Goal: Task Accomplishment & Management: Use online tool/utility

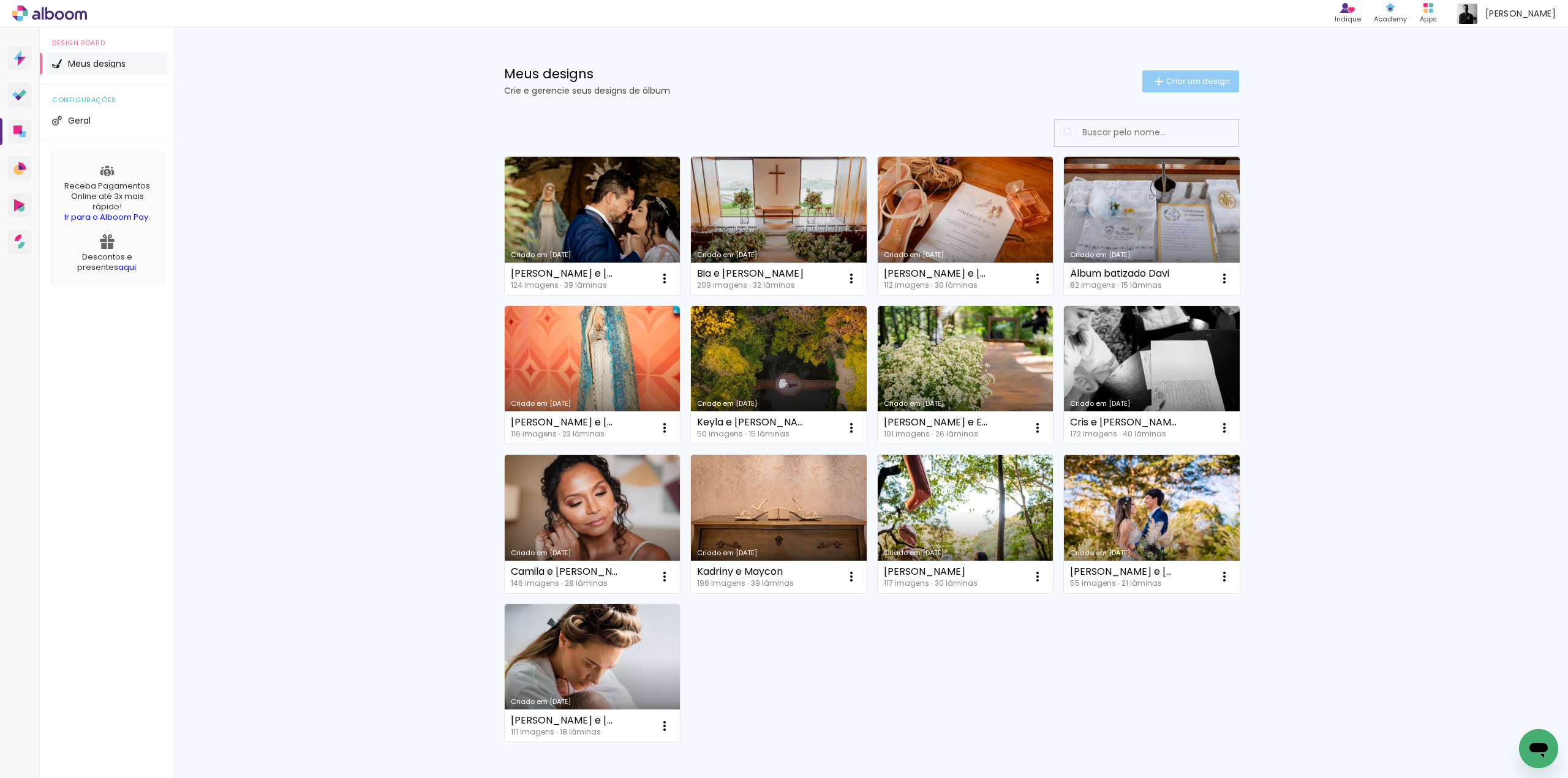
click at [1166, 85] on span "Criar um design" at bounding box center [1198, 81] width 64 height 8
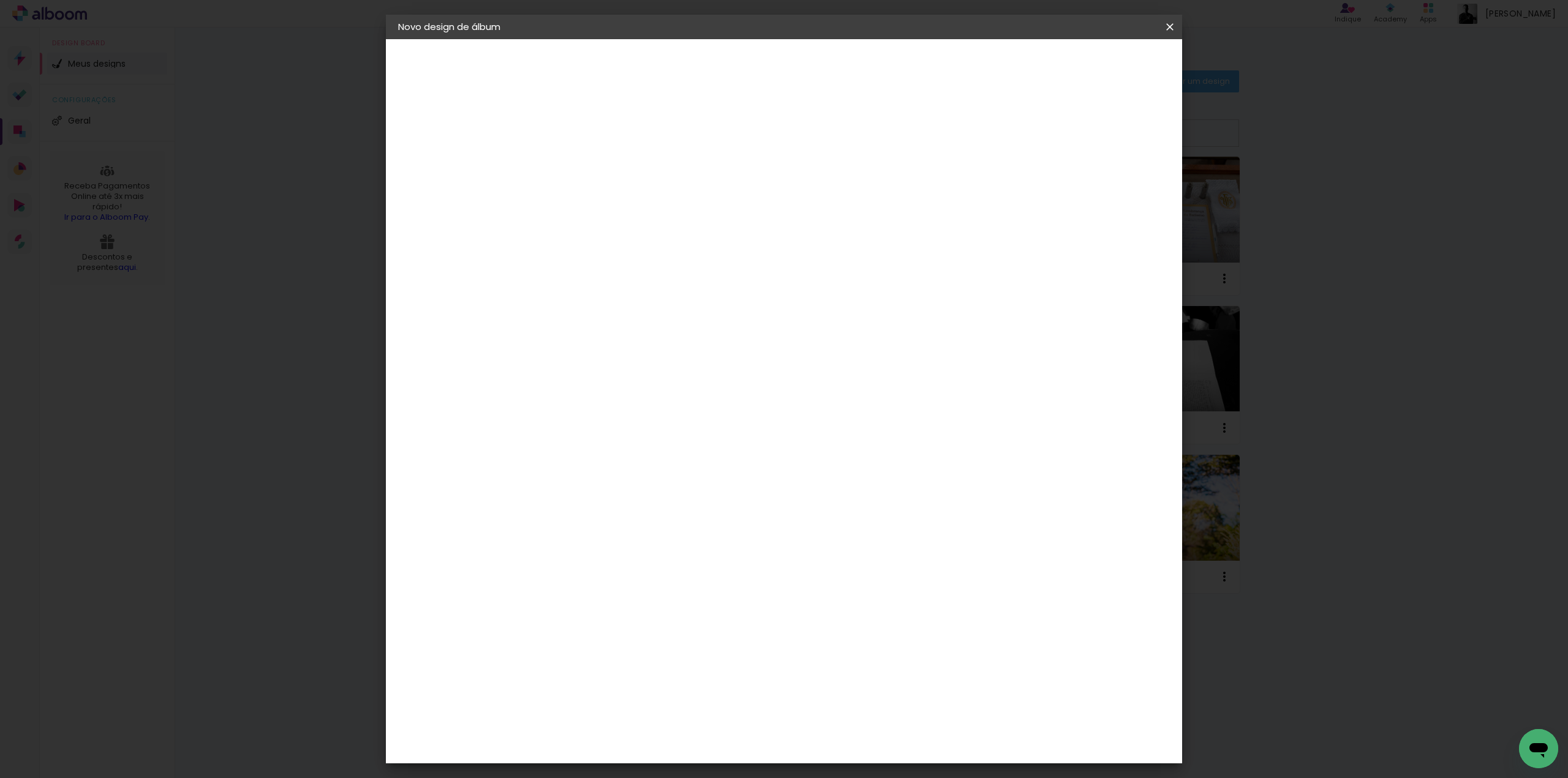
click at [598, 168] on input at bounding box center [598, 164] width 0 height 19
type input "Mirian e"
type paper-input "Mirian e"
click at [598, 165] on input "Mirian e" at bounding box center [598, 164] width 0 height 19
type input "[PERSON_NAME] e [PERSON_NAME]"
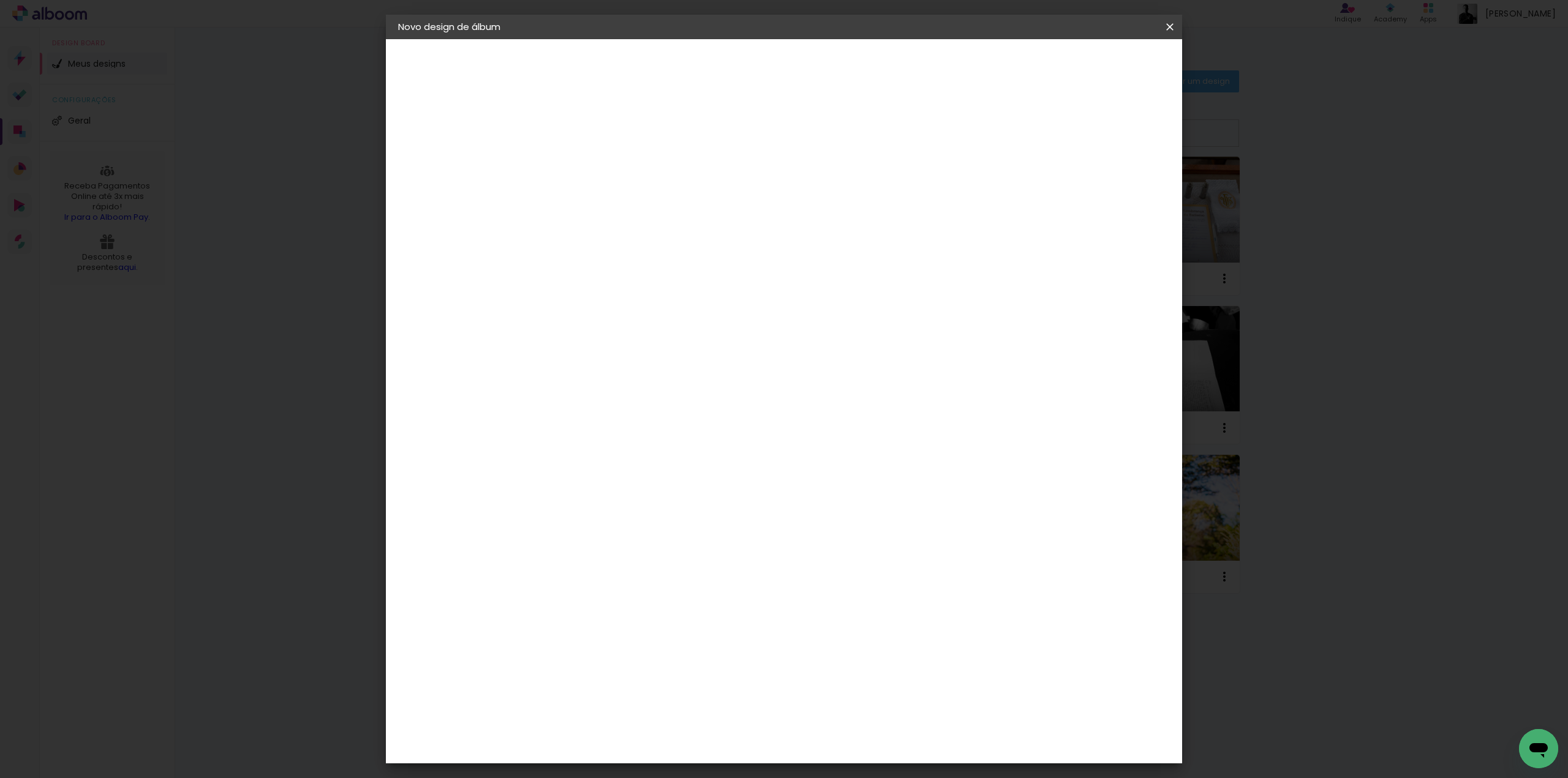
type paper-input "[PERSON_NAME] e [PERSON_NAME]"
click at [724, 58] on paper-button "Avançar" at bounding box center [694, 65] width 60 height 21
click at [644, 236] on input at bounding box center [630, 233] width 124 height 15
type input "hibe"
type paper-input "hibe"
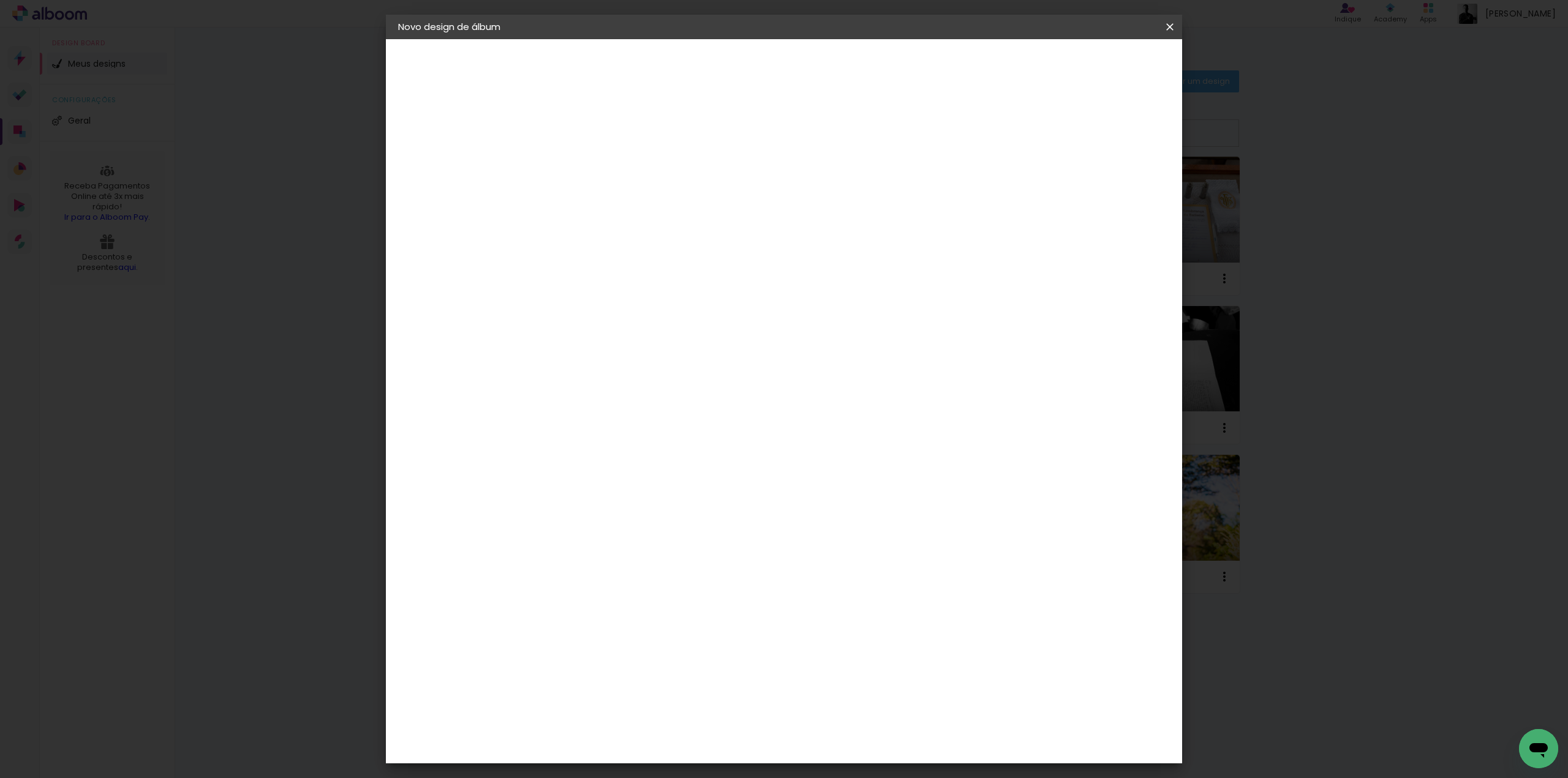
click at [624, 272] on div "Hibener" at bounding box center [609, 277] width 38 height 10
click at [671, 282] on paper-item "Hibener" at bounding box center [617, 277] width 108 height 27
click at [0, 0] on slot "Tamanho Livre" at bounding box center [0, 0] width 0 height 0
click at [0, 0] on slot "Avançar" at bounding box center [0, 0] width 0 height 0
click at [1093, 66] on span "Iniciar design" at bounding box center [1065, 65] width 56 height 9
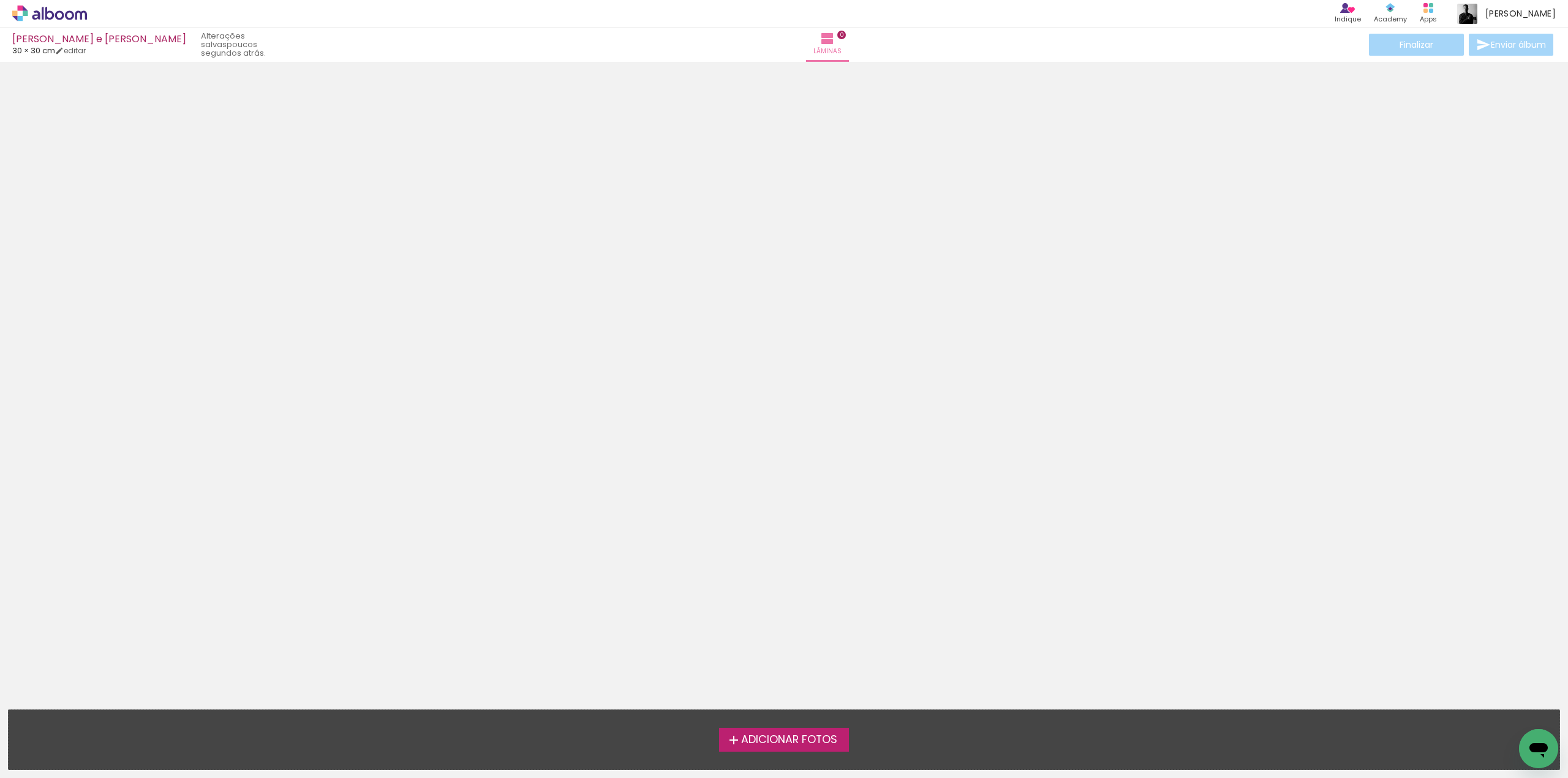
click at [78, 44] on div "[PERSON_NAME] e [PERSON_NAME]" at bounding box center [99, 40] width 174 height 12
click at [78, 48] on link "editar" at bounding box center [71, 50] width 31 height 10
type input "30"
type input "60"
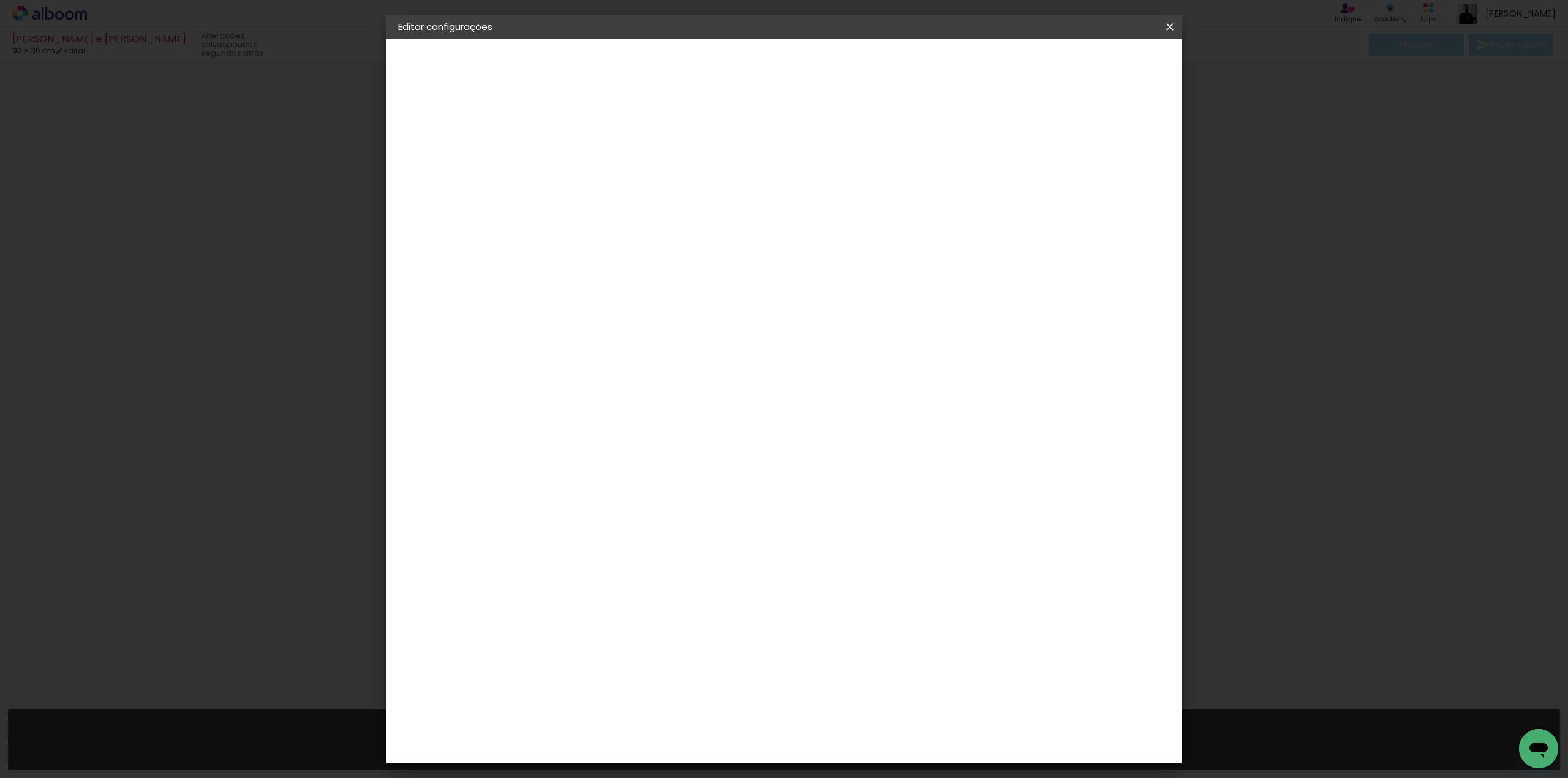
click at [1093, 68] on span "Salvar configurações" at bounding box center [1048, 65] width 91 height 9
click at [1170, 30] on iron-icon at bounding box center [1170, 27] width 15 height 12
click at [0, 0] on slot "Voltar" at bounding box center [0, 0] width 0 height 0
click at [658, 241] on div at bounding box center [630, 241] width 124 height 1
type input "hib"
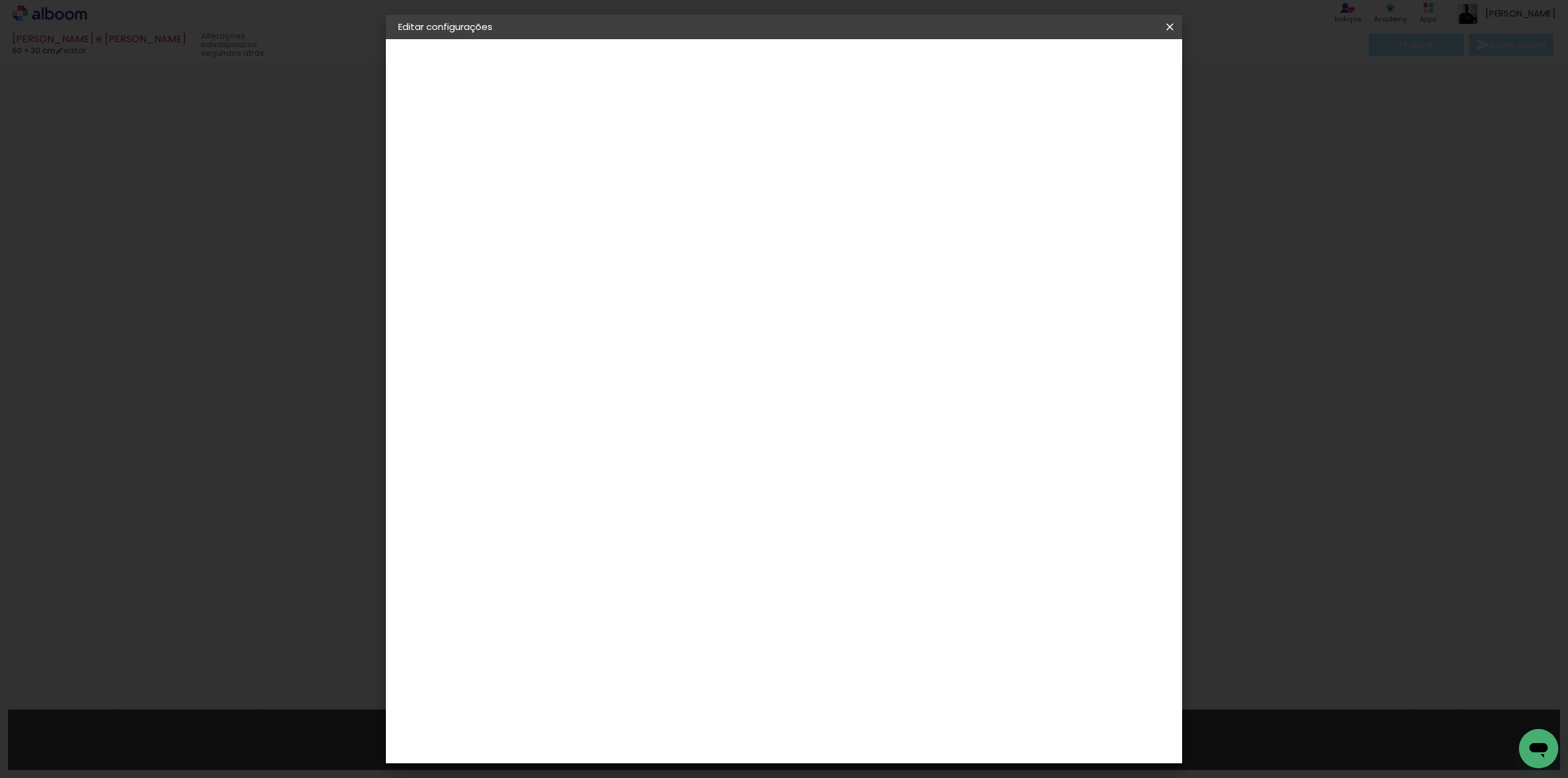
type paper-input "hib"
click at [671, 283] on paper-item "Hibener" at bounding box center [617, 277] width 108 height 27
click at [795, 187] on paper-item "Tamanho Livre" at bounding box center [741, 186] width 109 height 27
click at [0, 0] on slot "Tamanho Livre" at bounding box center [0, 0] width 0 height 0
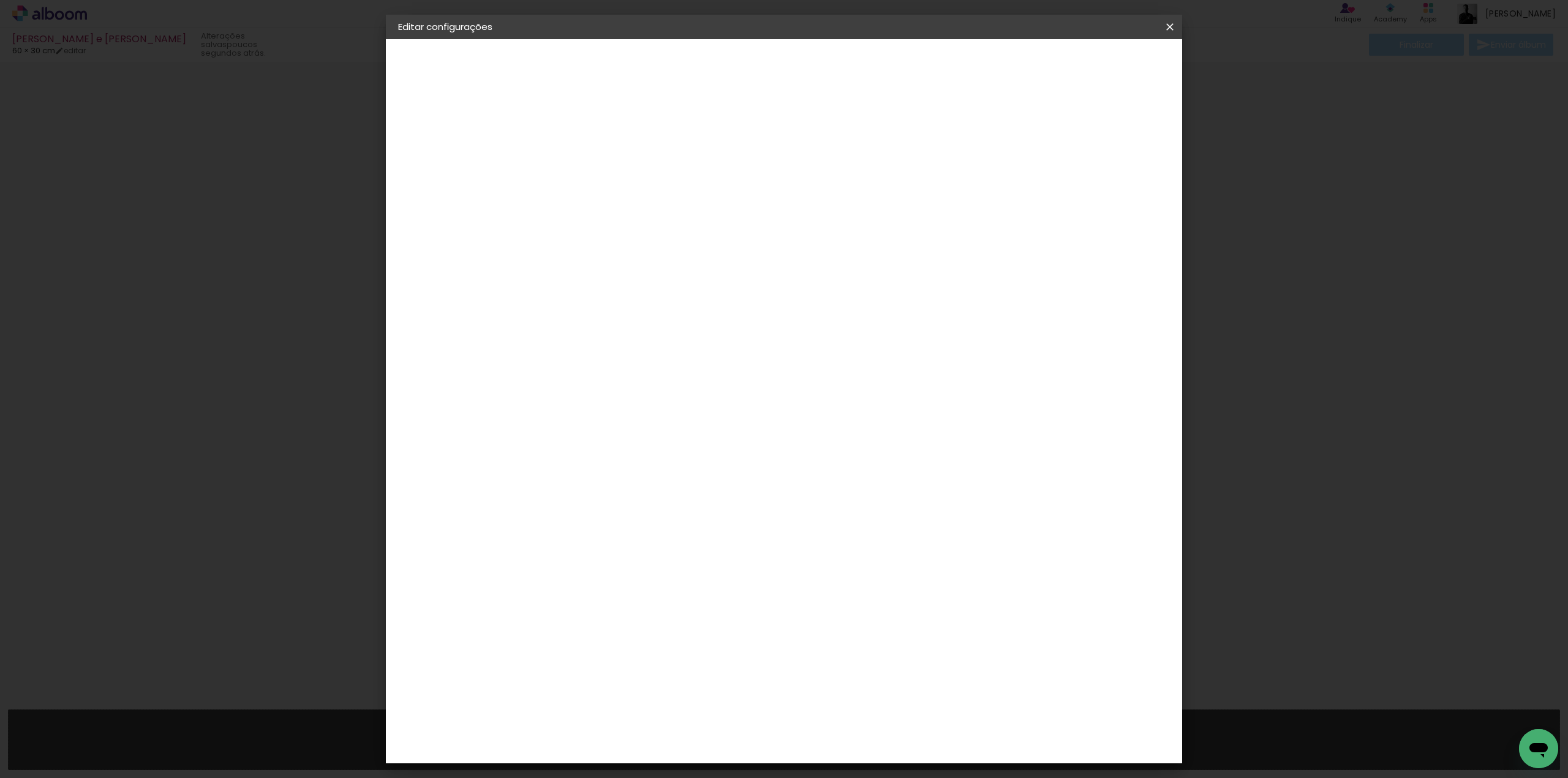
click at [0, 0] on slot "Tamanho Livre" at bounding box center [0, 0] width 0 height 0
click at [590, 231] on input "hib" at bounding box center [617, 233] width 99 height 15
click at [595, 276] on div "Hibener" at bounding box center [609, 277] width 38 height 10
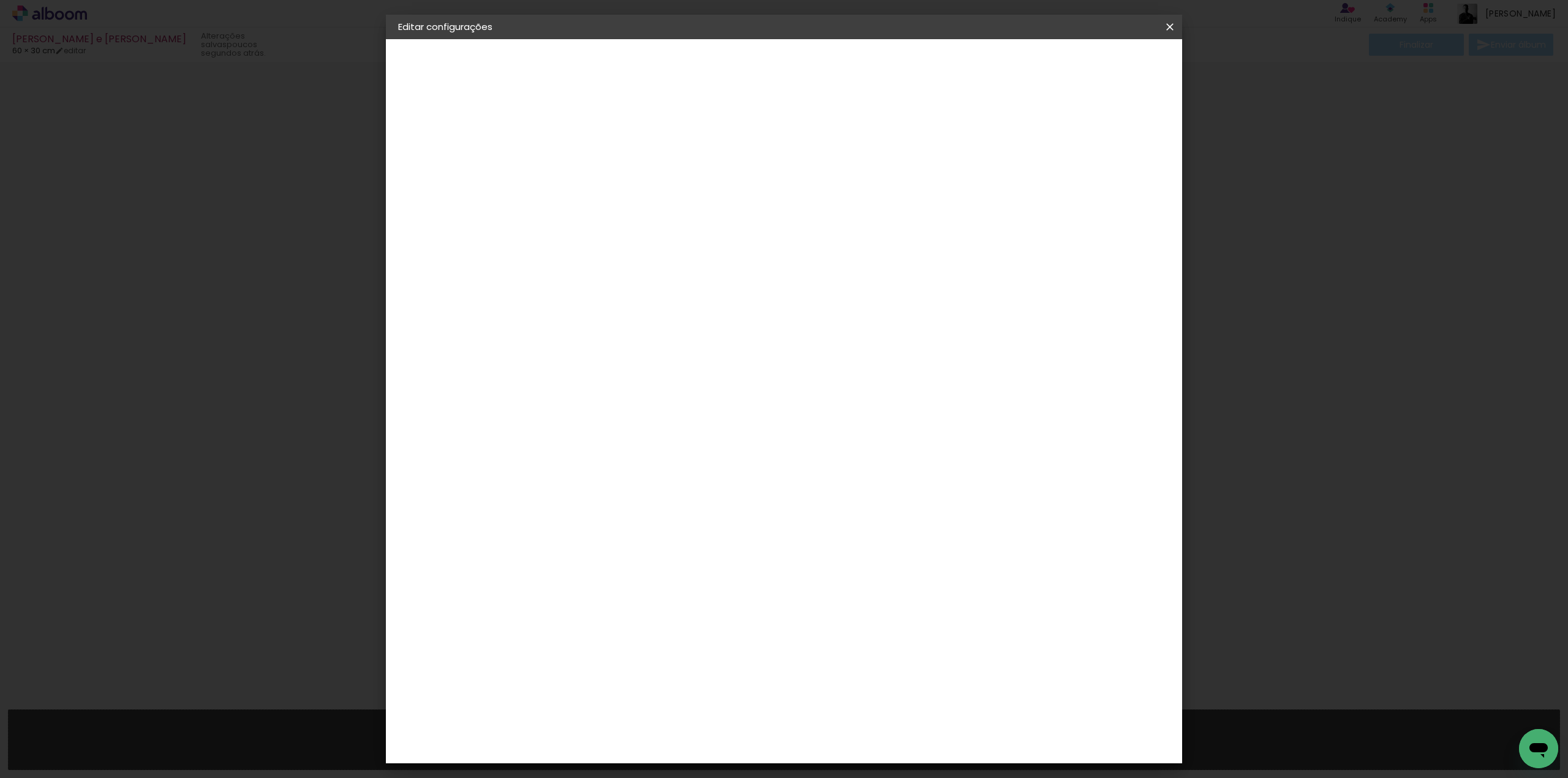
click at [595, 276] on div "Hibener" at bounding box center [609, 277] width 38 height 10
click at [441, 177] on iron-pages "Modelo Escolhendo modelo... Tamanho livre" at bounding box center [465, 179] width 134 height 25
click at [0, 0] on slot "Tamanho Livre" at bounding box center [0, 0] width 0 height 0
click at [0, 0] on slot "Avançar" at bounding box center [0, 0] width 0 height 0
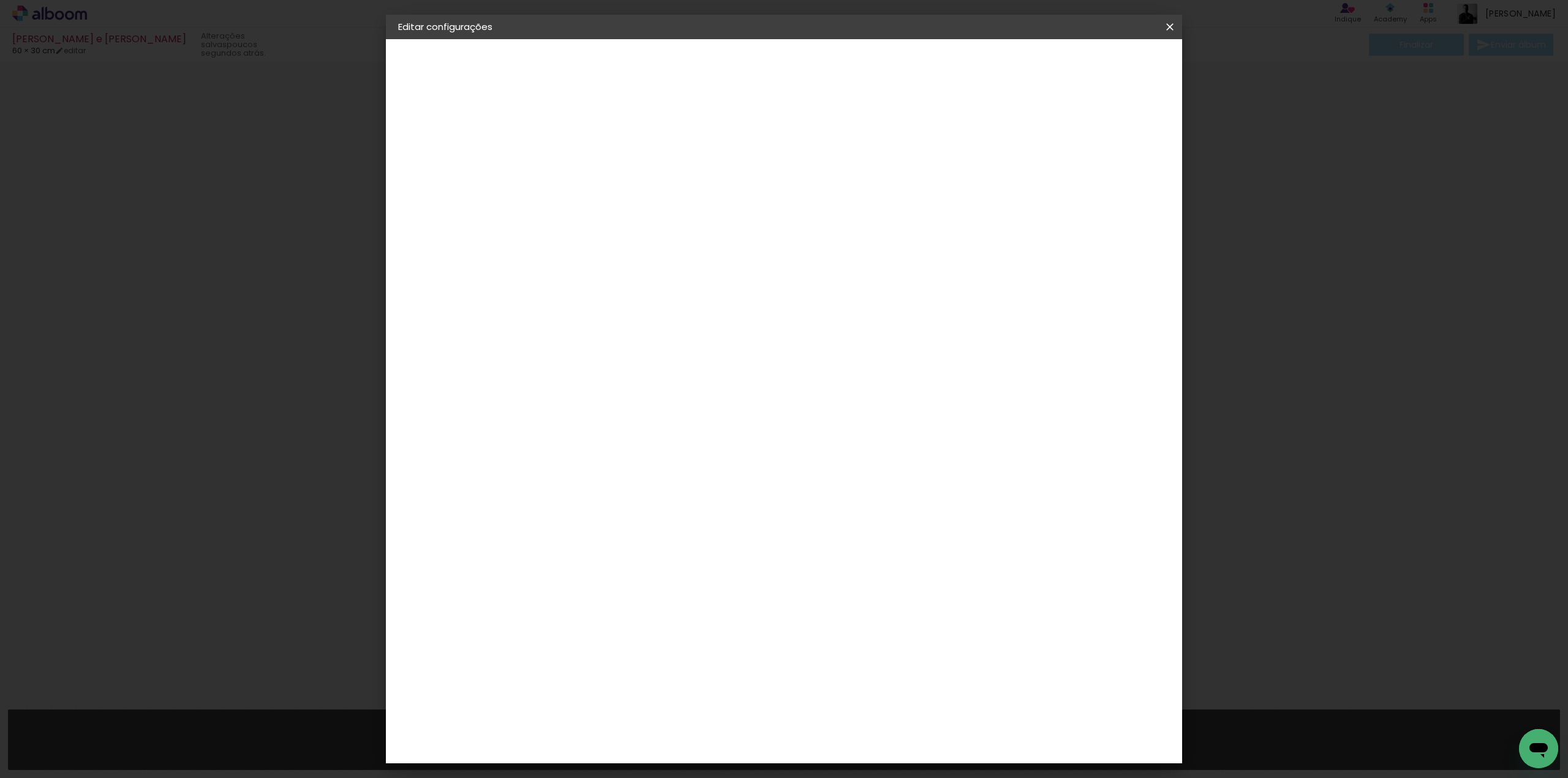
click at [1093, 66] on span "Salvar configurações" at bounding box center [1048, 65] width 91 height 9
